Goal: Use online tool/utility: Utilize a website feature to perform a specific function

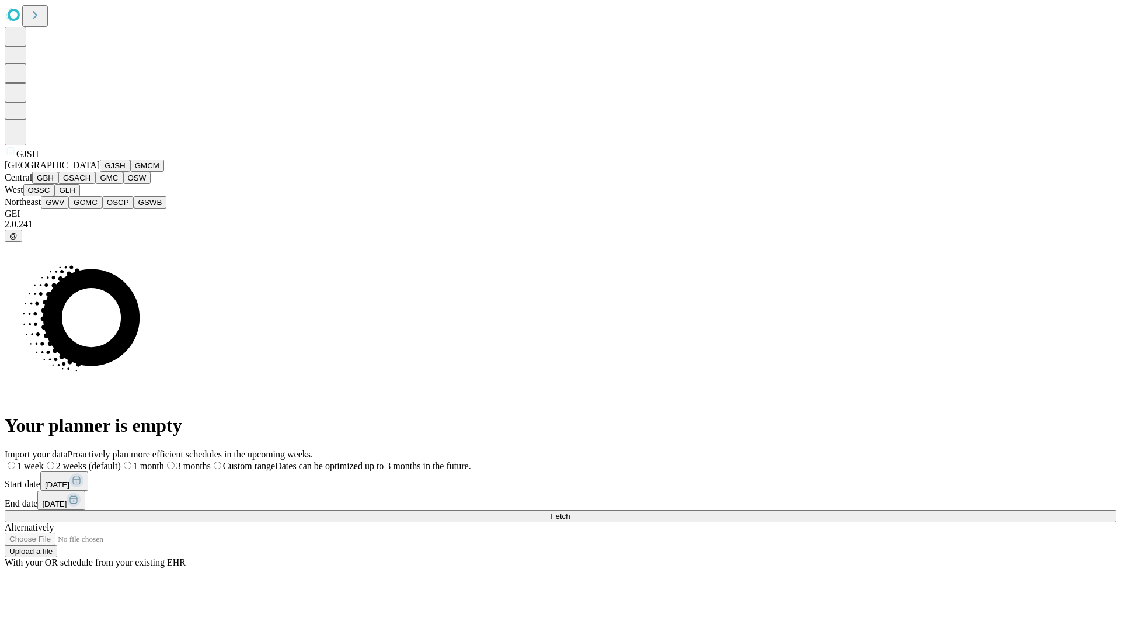
click at [100, 172] on button "GJSH" at bounding box center [115, 165] width 30 height 12
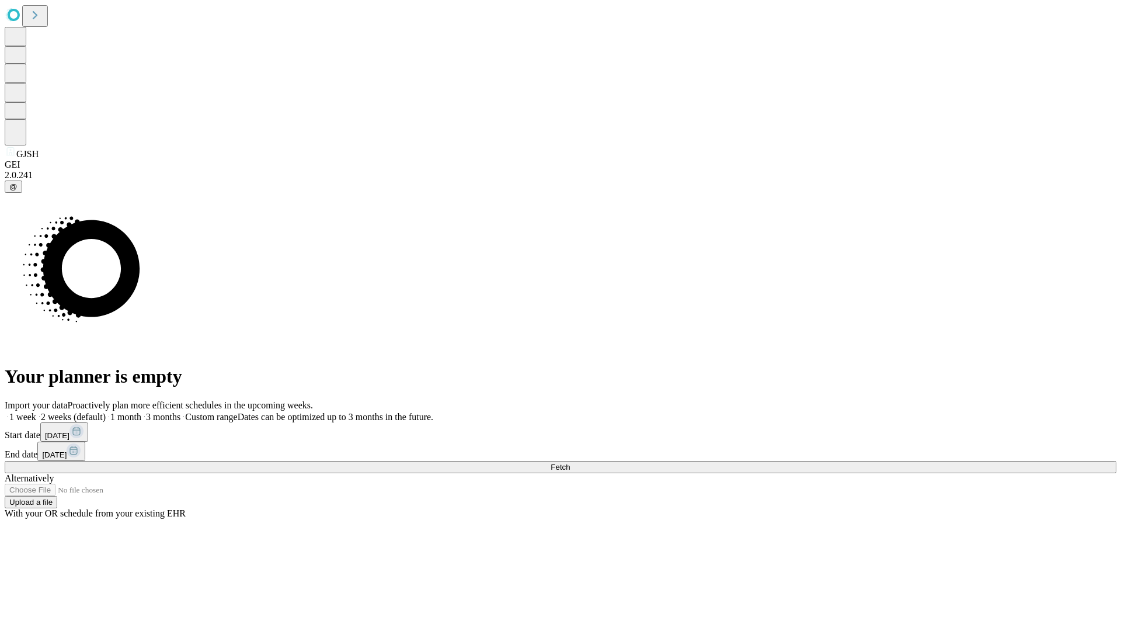
click at [36, 412] on label "1 week" at bounding box center [21, 417] width 32 height 10
click at [570, 462] on span "Fetch" at bounding box center [560, 466] width 19 height 9
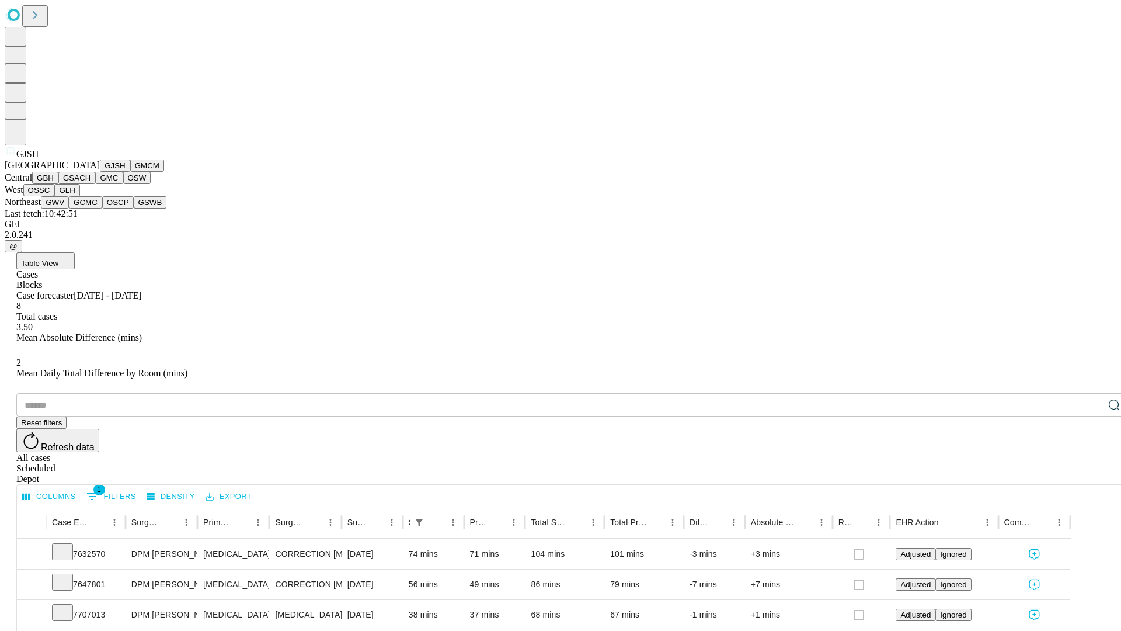
click at [130, 172] on button "GMCM" at bounding box center [147, 165] width 34 height 12
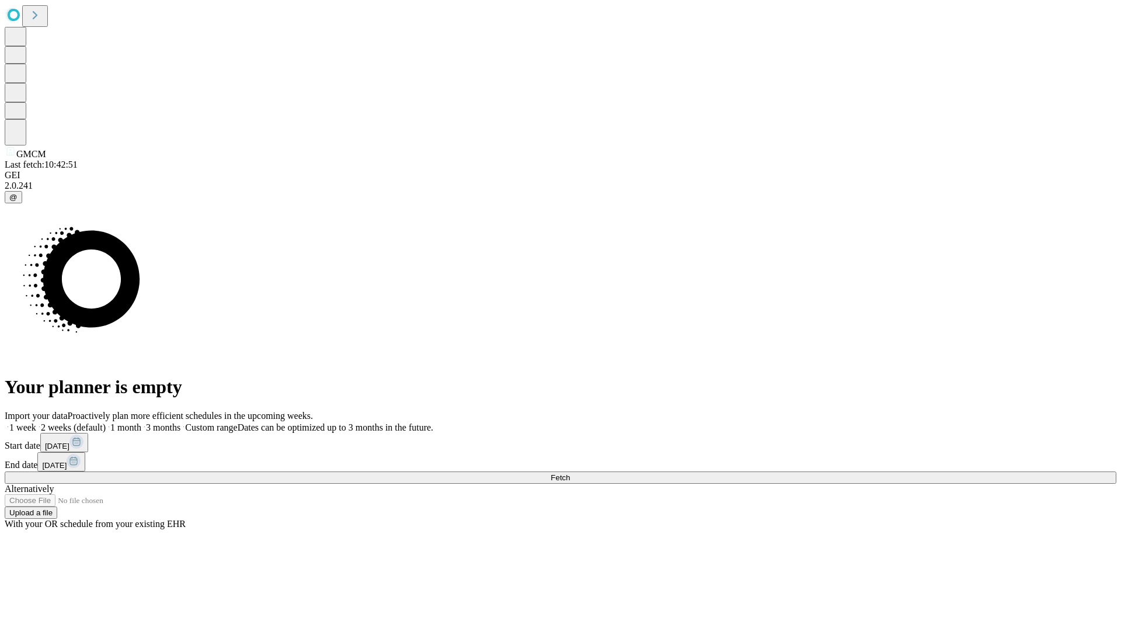
click at [36, 422] on label "1 week" at bounding box center [21, 427] width 32 height 10
click at [570, 473] on span "Fetch" at bounding box center [560, 477] width 19 height 9
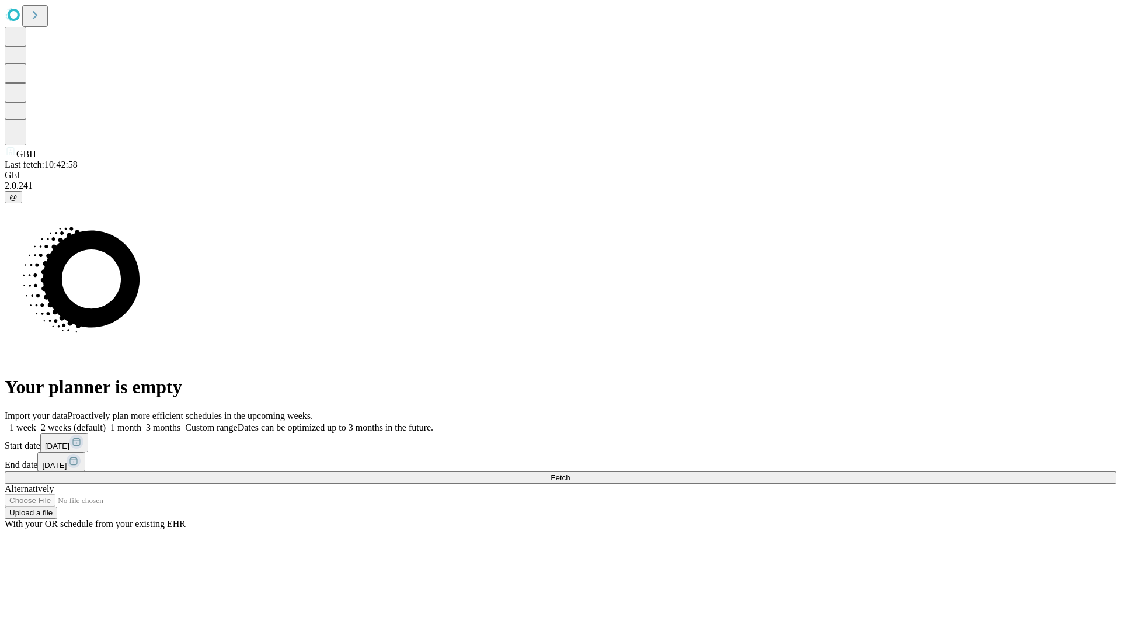
click at [36, 422] on label "1 week" at bounding box center [21, 427] width 32 height 10
click at [570, 473] on span "Fetch" at bounding box center [560, 477] width 19 height 9
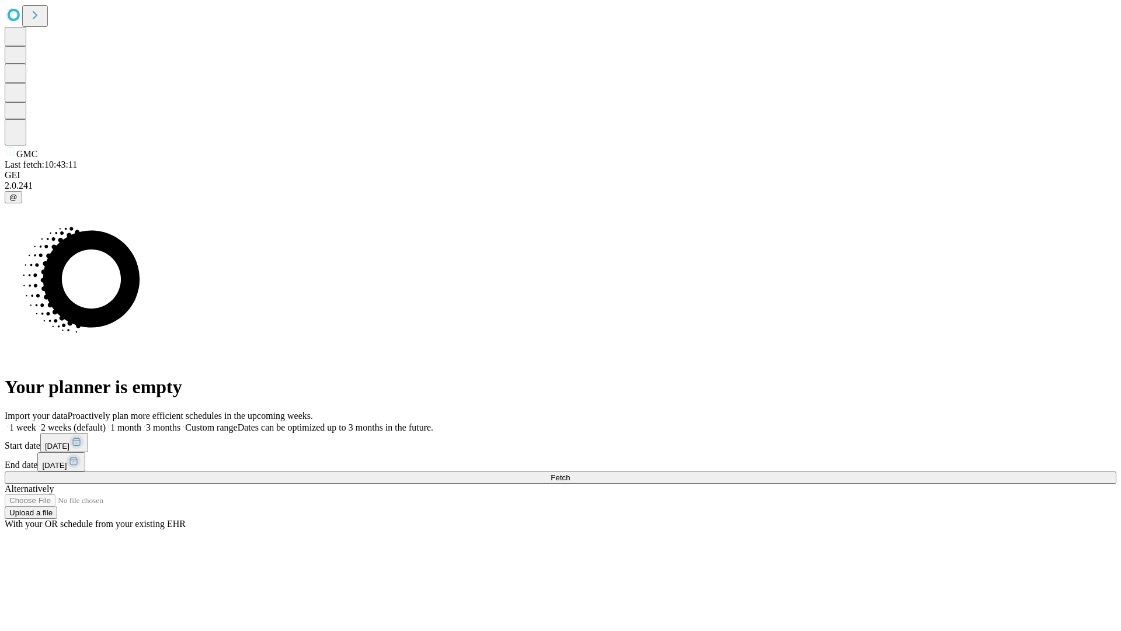
click at [36, 422] on label "1 week" at bounding box center [21, 427] width 32 height 10
click at [570, 473] on span "Fetch" at bounding box center [560, 477] width 19 height 9
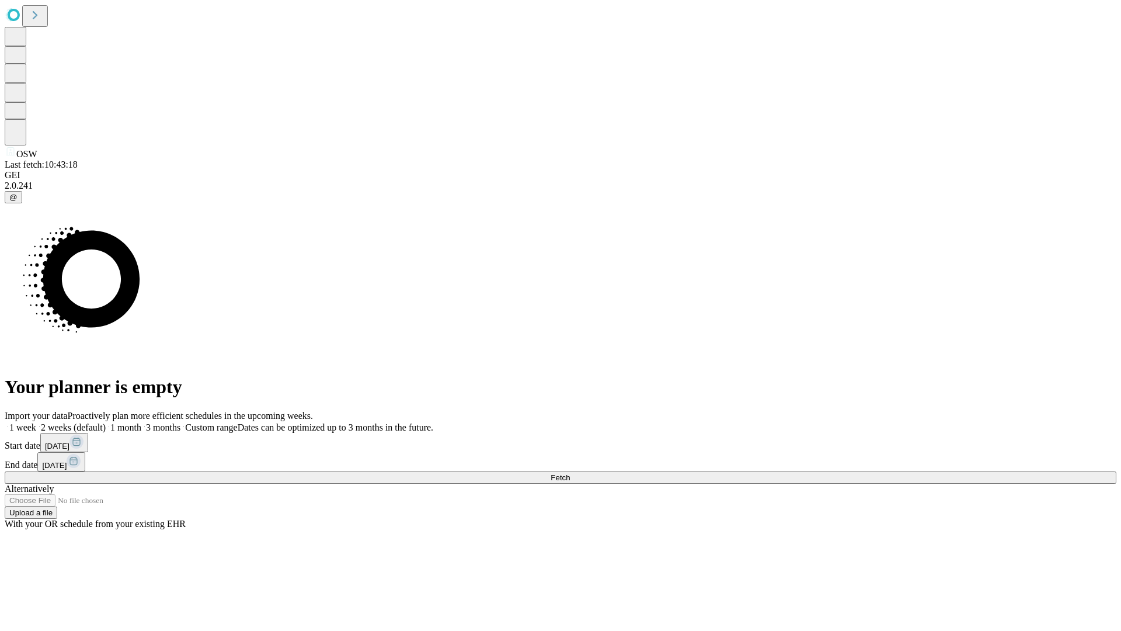
click at [36, 422] on label "1 week" at bounding box center [21, 427] width 32 height 10
click at [570, 473] on span "Fetch" at bounding box center [560, 477] width 19 height 9
click at [36, 422] on label "1 week" at bounding box center [21, 427] width 32 height 10
click at [570, 473] on span "Fetch" at bounding box center [560, 477] width 19 height 9
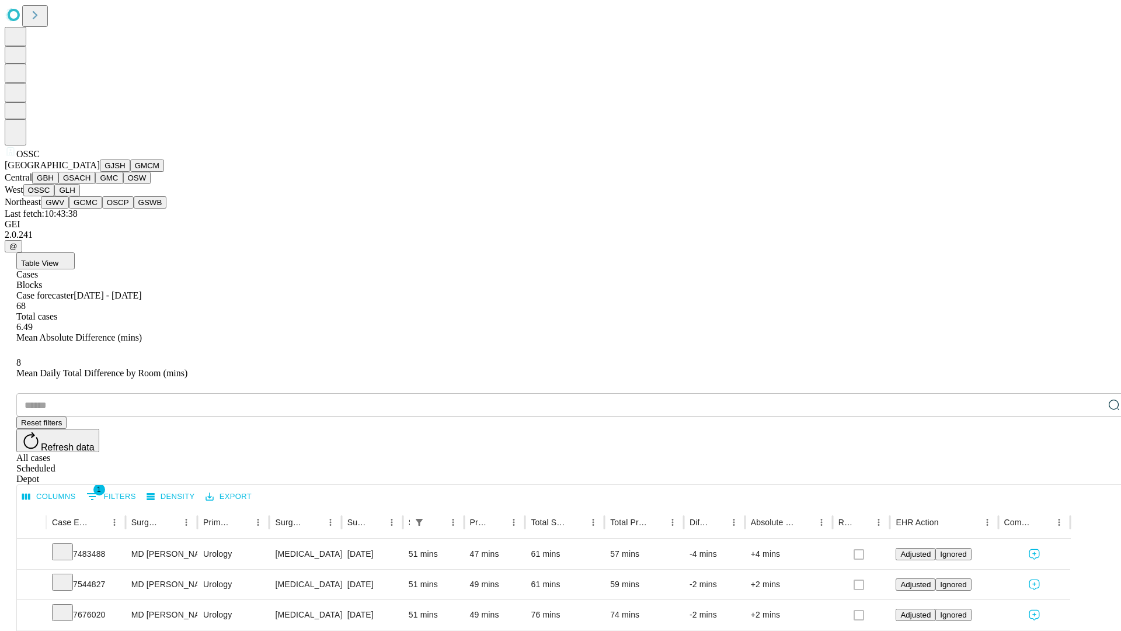
click at [79, 196] on button "GLH" at bounding box center [66, 190] width 25 height 12
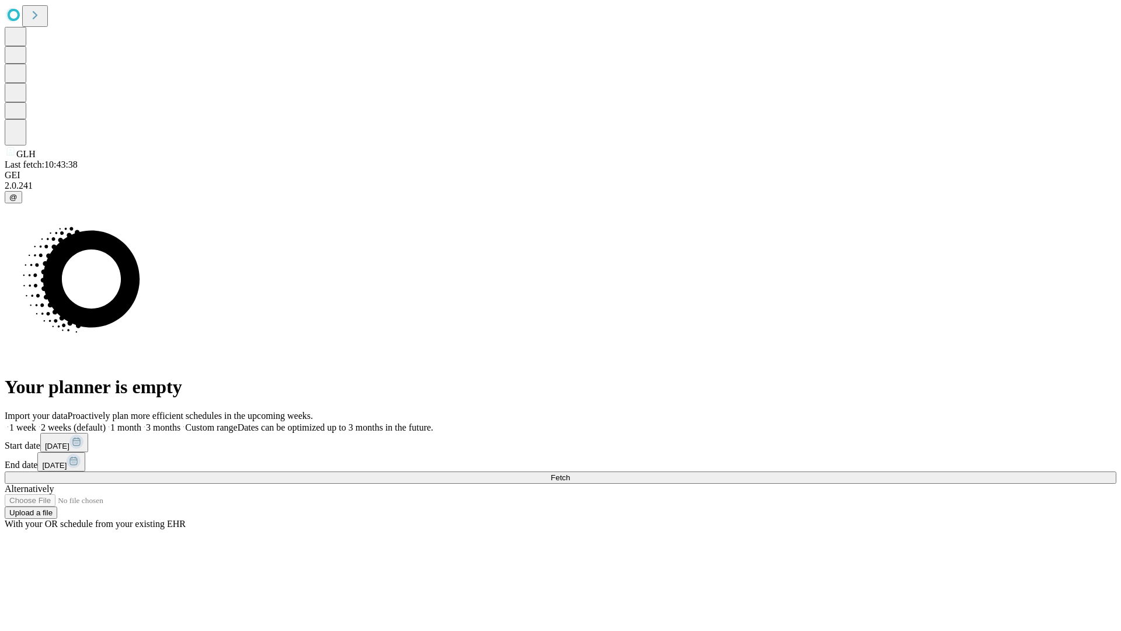
click at [36, 422] on label "1 week" at bounding box center [21, 427] width 32 height 10
click at [570, 473] on span "Fetch" at bounding box center [560, 477] width 19 height 9
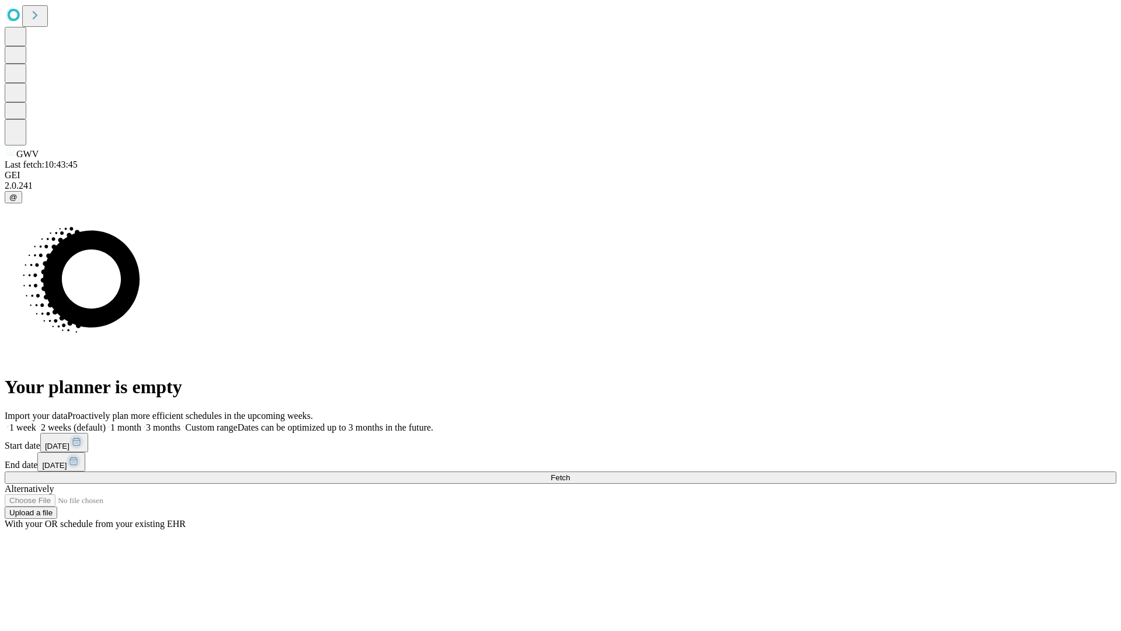
click at [36, 422] on label "1 week" at bounding box center [21, 427] width 32 height 10
click at [570, 473] on span "Fetch" at bounding box center [560, 477] width 19 height 9
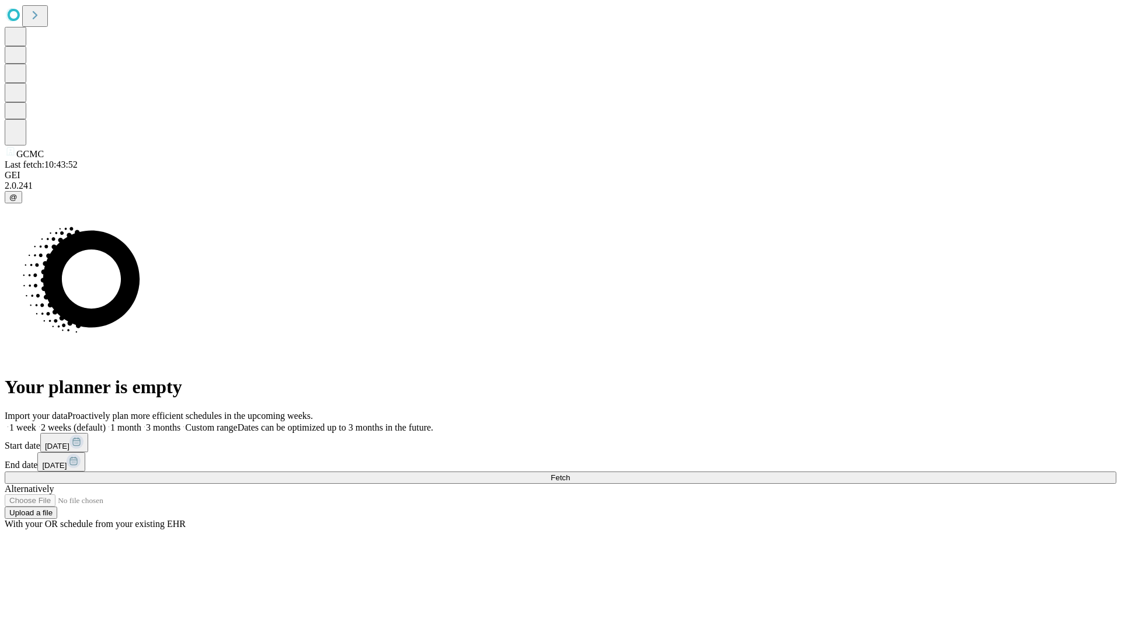
click at [570, 473] on span "Fetch" at bounding box center [560, 477] width 19 height 9
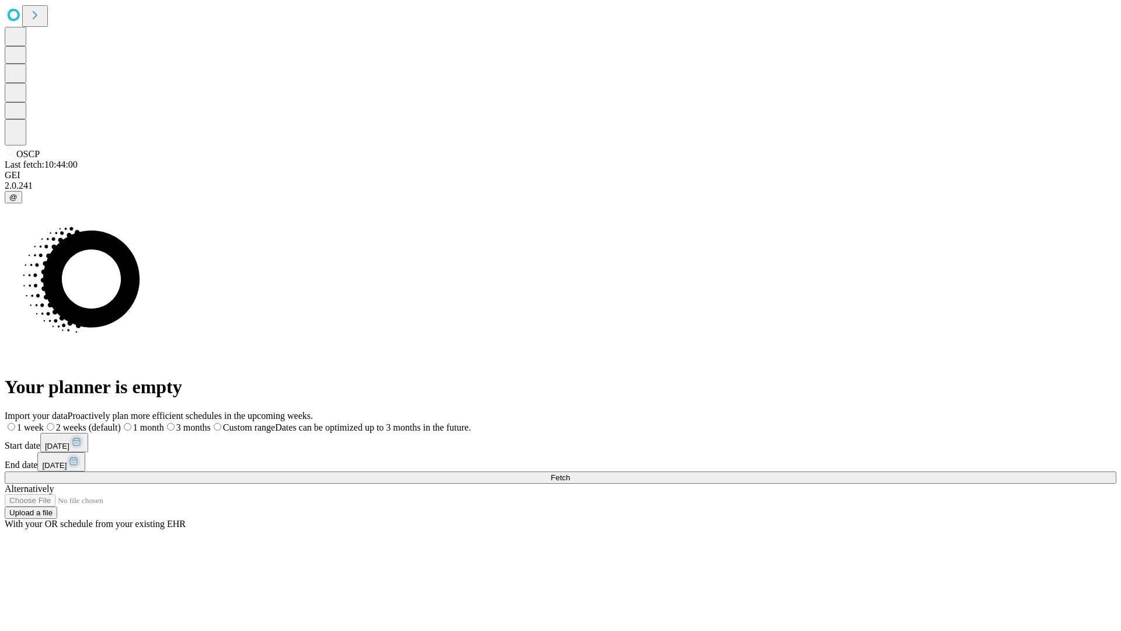
click at [570, 473] on span "Fetch" at bounding box center [560, 477] width 19 height 9
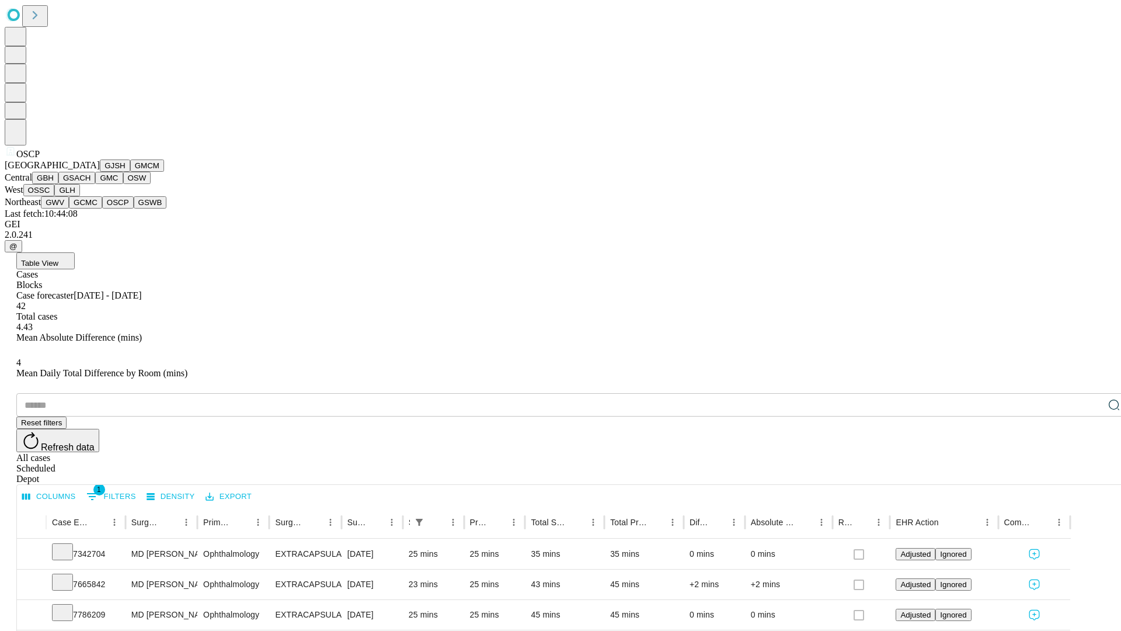
click at [134, 208] on button "GSWB" at bounding box center [150, 202] width 33 height 12
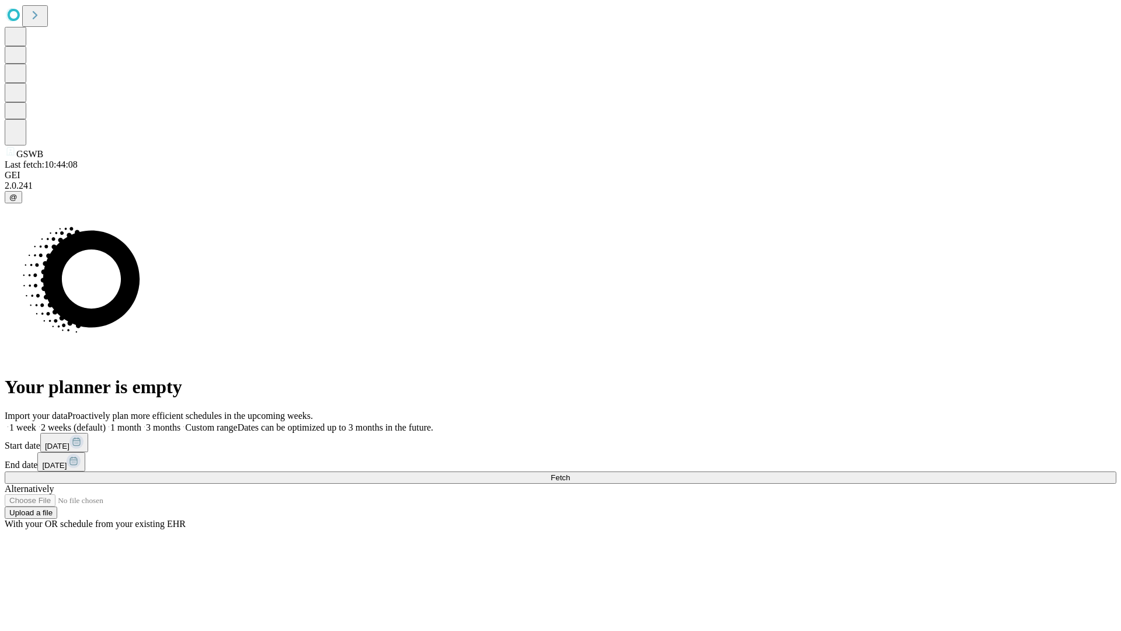
click at [570, 473] on span "Fetch" at bounding box center [560, 477] width 19 height 9
